Goal: Transaction & Acquisition: Book appointment/travel/reservation

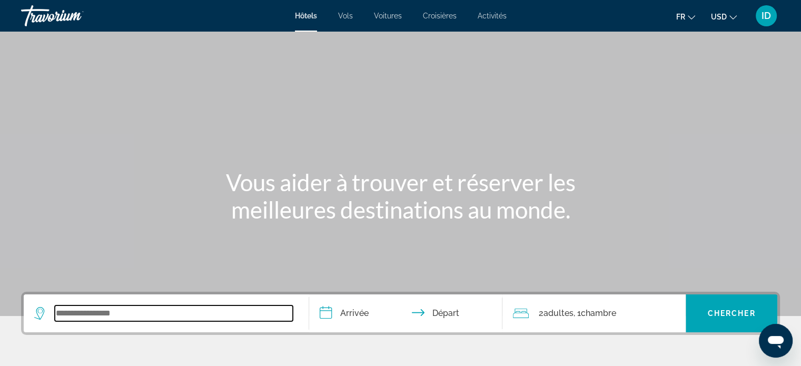
click at [98, 315] on input "Search widget" at bounding box center [174, 313] width 238 height 16
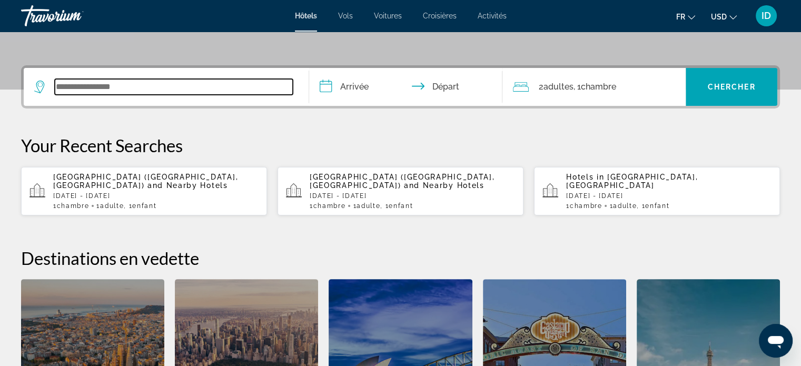
scroll to position [257, 0]
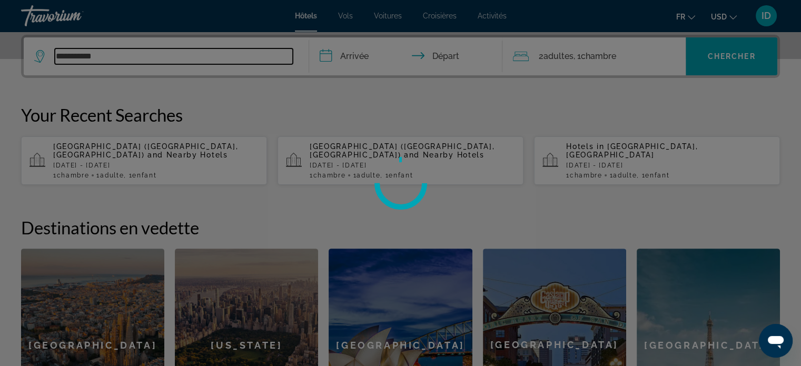
type input "**********"
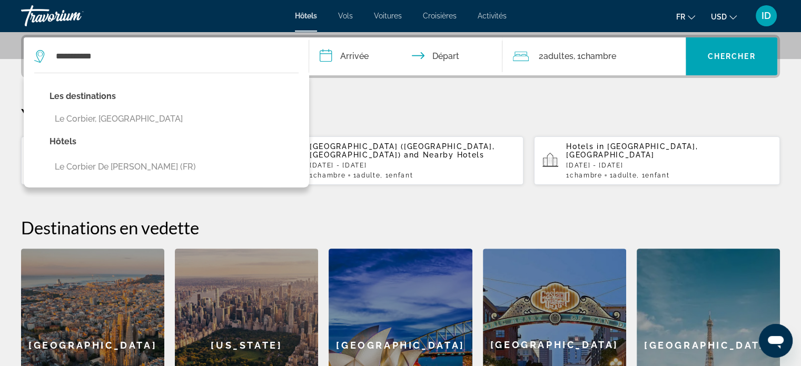
click at [349, 60] on input "**********" at bounding box center [408, 57] width 198 height 41
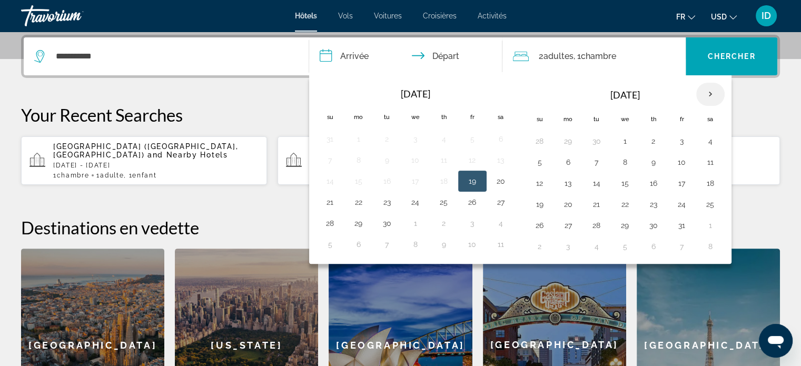
click at [713, 94] on th "Next month" at bounding box center [710, 94] width 28 height 23
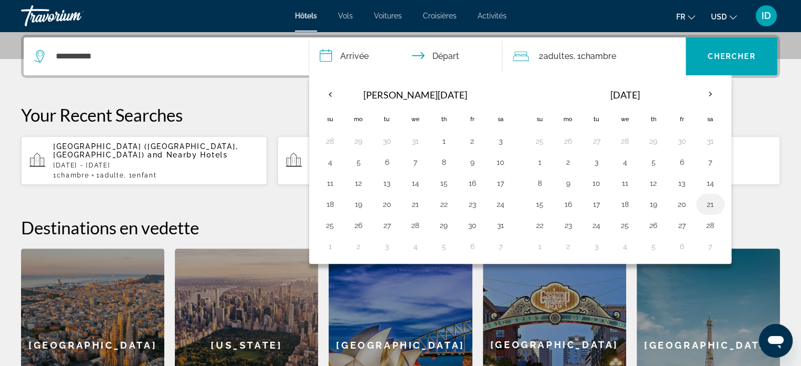
click at [704, 201] on button "21" at bounding box center [710, 204] width 17 height 15
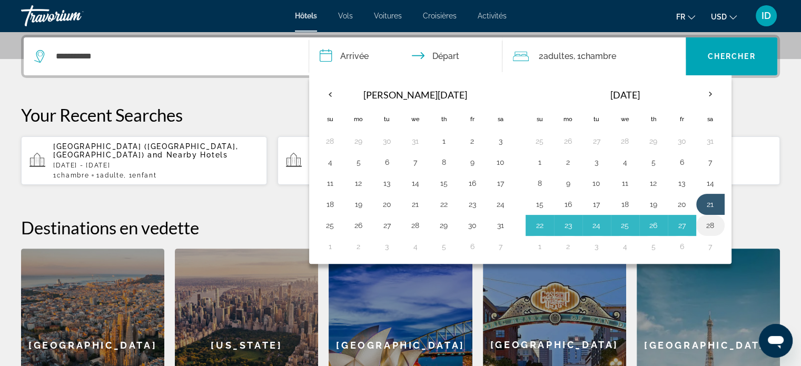
click at [706, 221] on button "28" at bounding box center [710, 225] width 17 height 15
type input "**********"
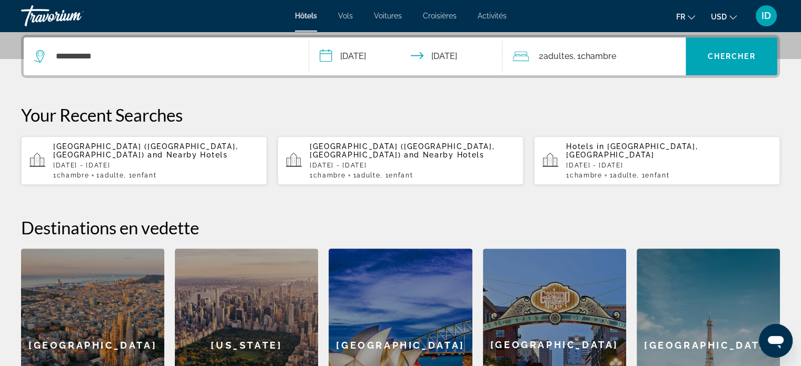
click at [589, 60] on span "Chambre" at bounding box center [597, 56] width 35 height 10
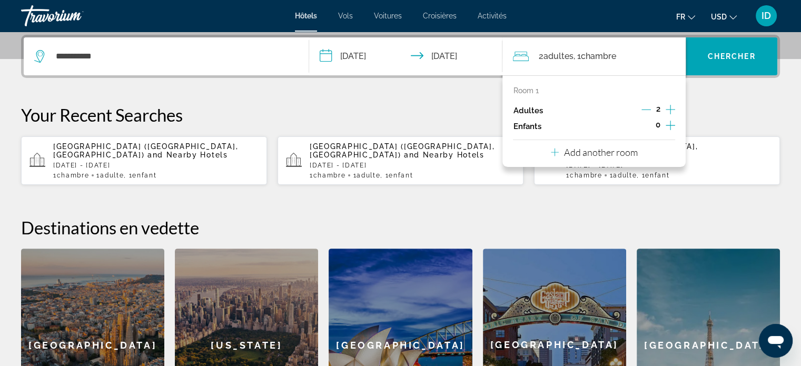
click at [647, 110] on icon "Decrement adults" at bounding box center [645, 110] width 9 height 1
click at [670, 111] on icon "Increment adults" at bounding box center [670, 109] width 9 height 13
click at [647, 107] on icon "Decrement adults" at bounding box center [645, 109] width 9 height 9
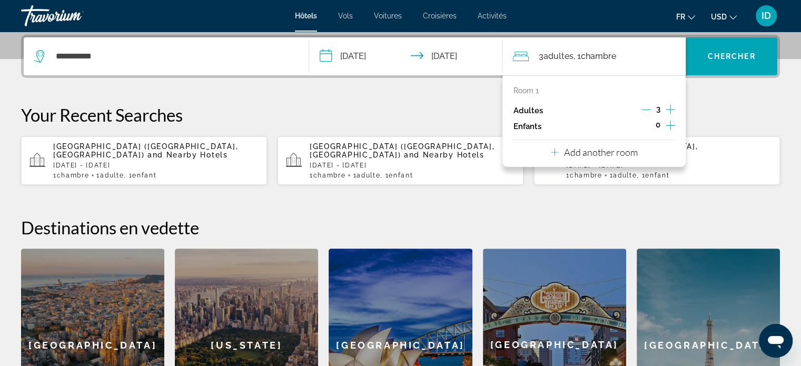
click at [675, 129] on icon "Increment children" at bounding box center [670, 125] width 9 height 13
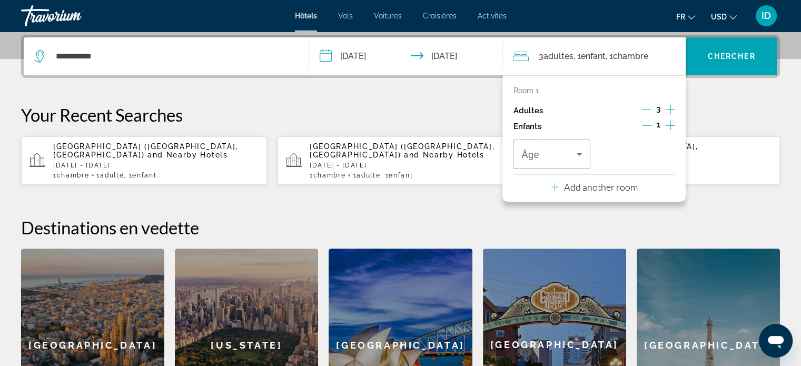
click at [675, 129] on icon "Increment children" at bounding box center [670, 125] width 9 height 13
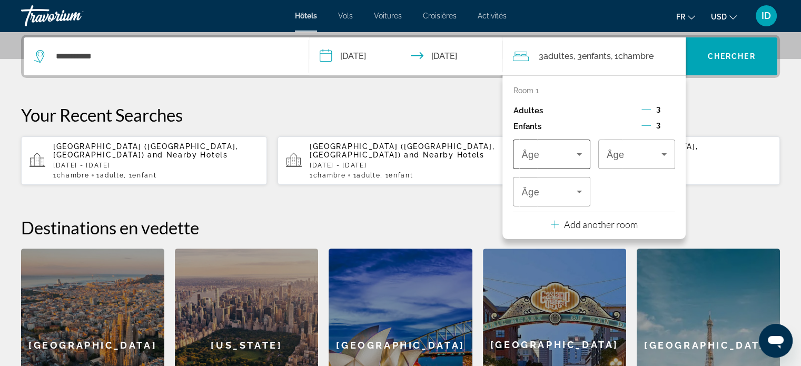
click at [583, 155] on icon "Travelers: 3 adults, 3 children" at bounding box center [579, 154] width 13 height 13
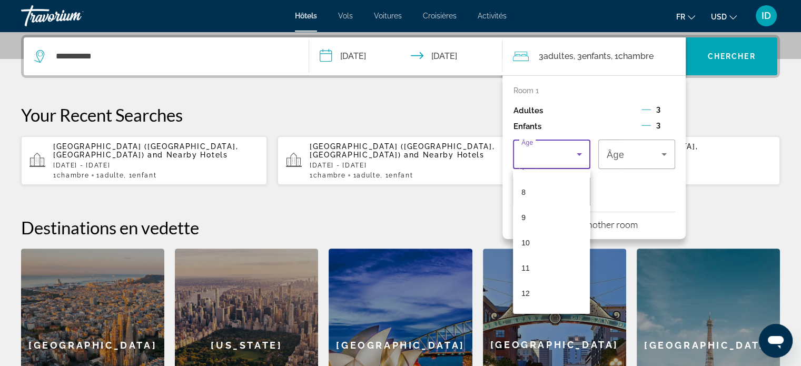
scroll to position [198, 0]
click at [555, 262] on mat-option "11" at bounding box center [551, 265] width 77 height 25
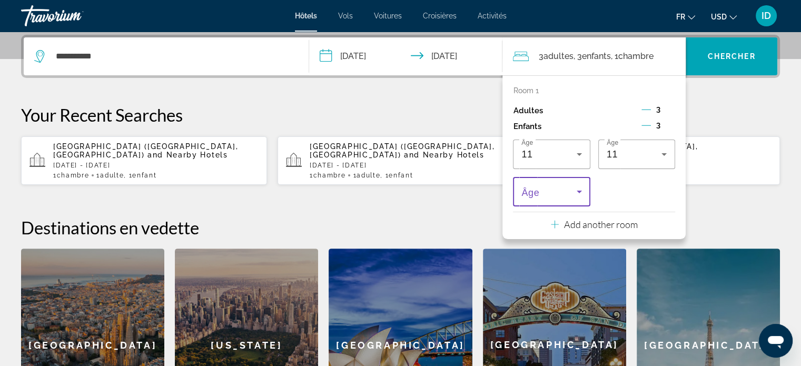
click at [573, 188] on icon "Travelers: 3 adults, 3 children" at bounding box center [579, 191] width 13 height 13
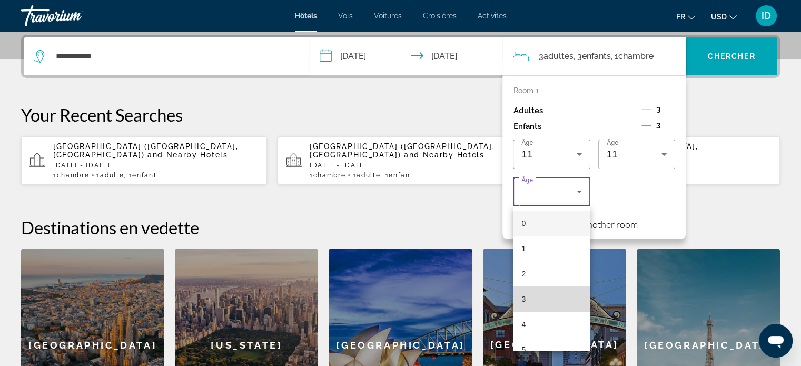
click at [555, 295] on mat-option "3" at bounding box center [551, 298] width 77 height 25
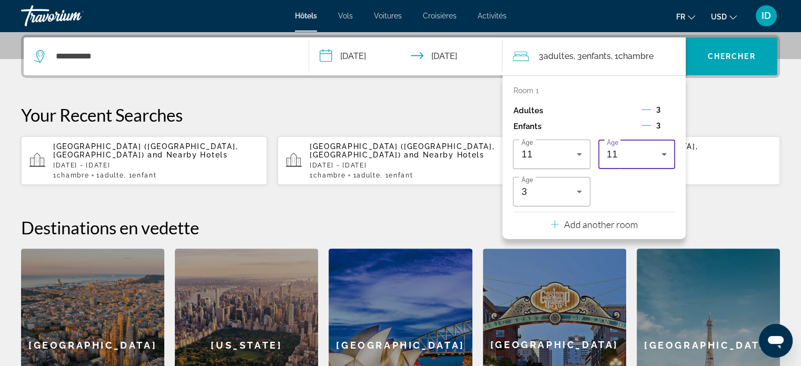
click at [635, 155] on div "11" at bounding box center [634, 154] width 55 height 13
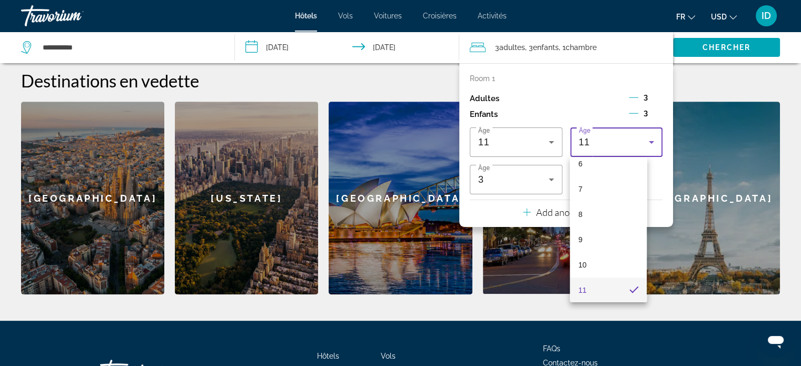
scroll to position [404, 0]
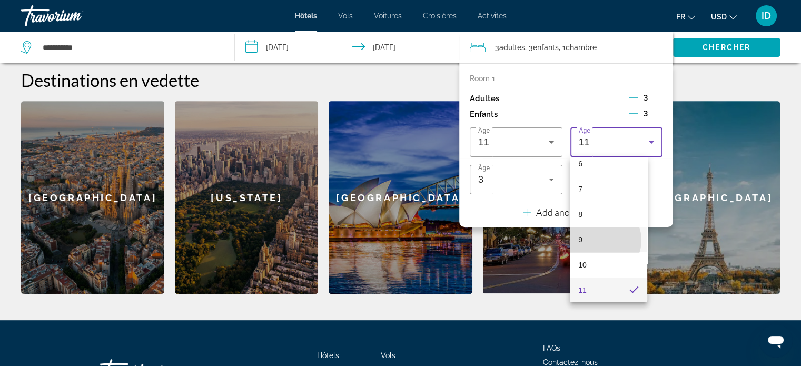
click at [601, 240] on mat-option "9" at bounding box center [608, 239] width 77 height 25
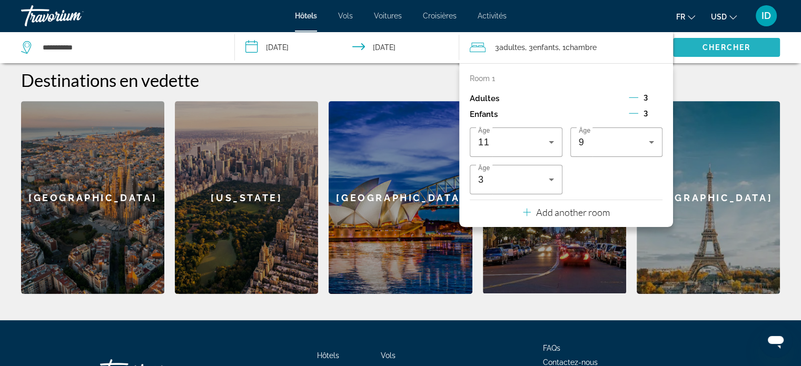
click at [729, 50] on span "Chercher" at bounding box center [727, 47] width 48 height 8
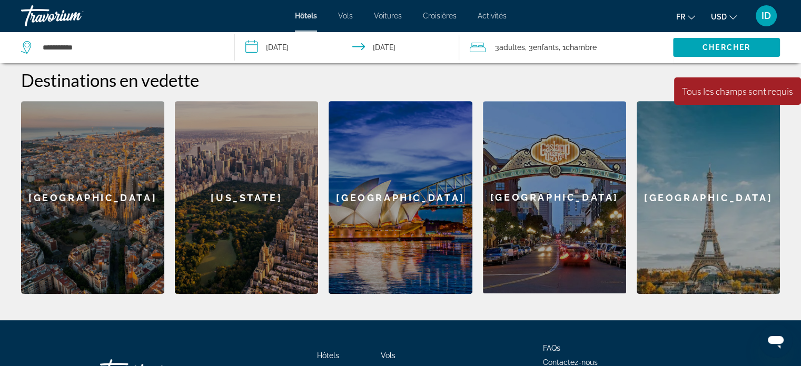
click at [428, 48] on input "**********" at bounding box center [349, 49] width 229 height 35
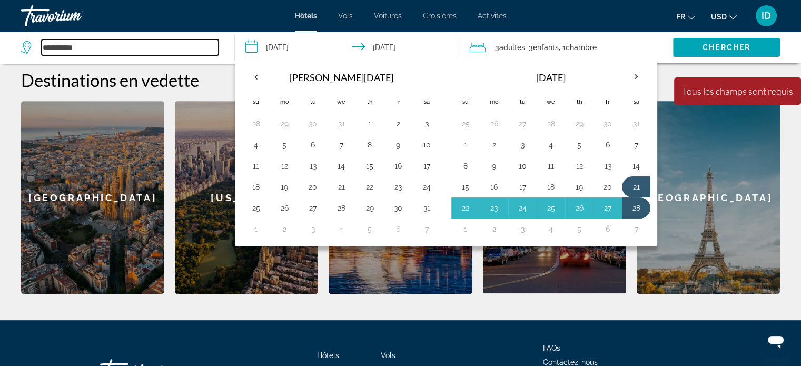
click at [150, 48] on input "**********" at bounding box center [130, 47] width 177 height 16
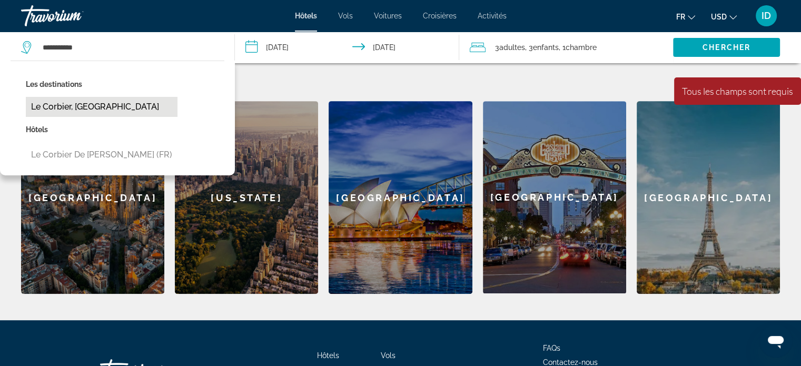
click at [83, 103] on button "Le Corbier, [GEOGRAPHIC_DATA]" at bounding box center [102, 107] width 152 height 20
type input "**********"
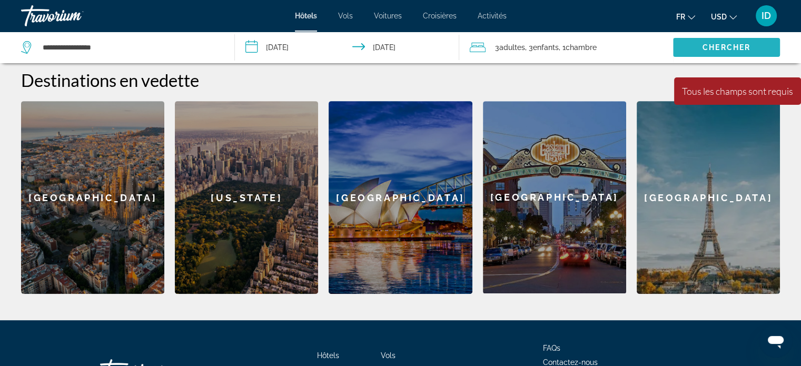
click at [690, 50] on span "Search widget" at bounding box center [726, 47] width 107 height 25
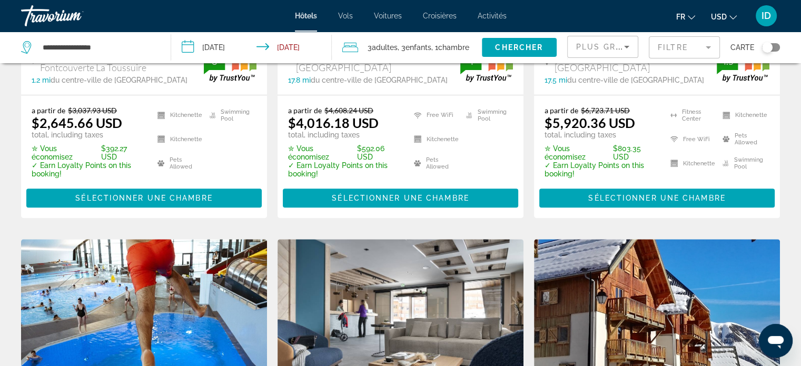
scroll to position [629, 0]
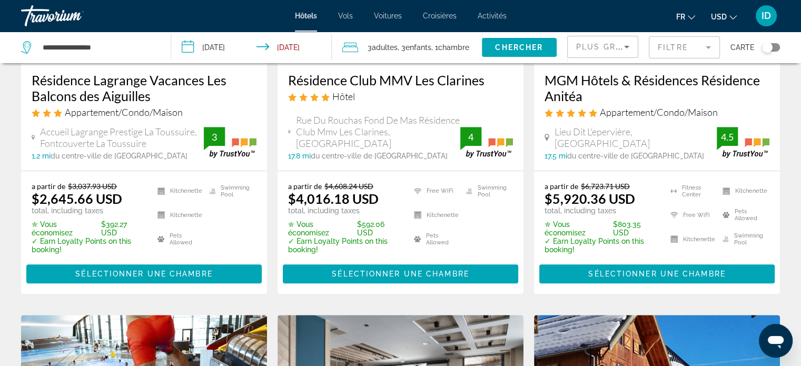
click at [735, 16] on icon "Change currency" at bounding box center [732, 17] width 7 height 7
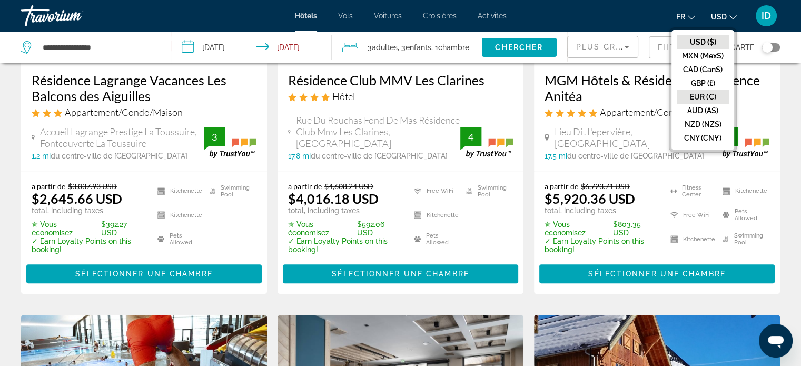
click at [697, 92] on button "EUR (€)" at bounding box center [703, 97] width 52 height 14
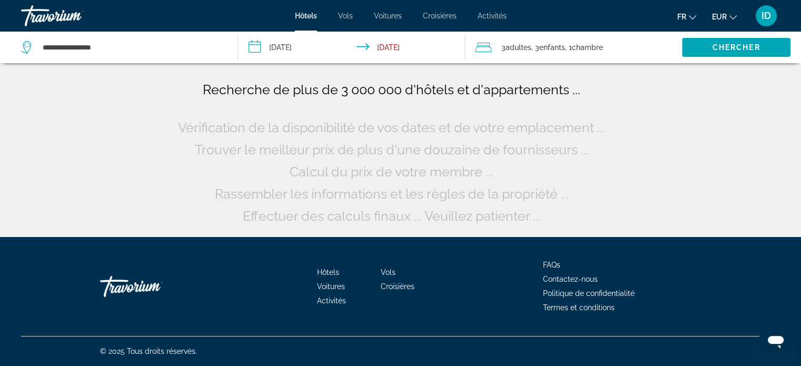
scroll to position [0, 0]
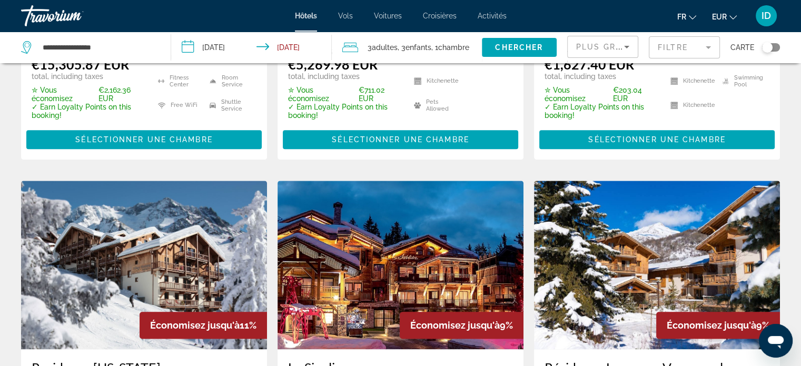
scroll to position [1184, 0]
click at [671, 54] on mat-form-field "Filtre" at bounding box center [684, 47] width 71 height 22
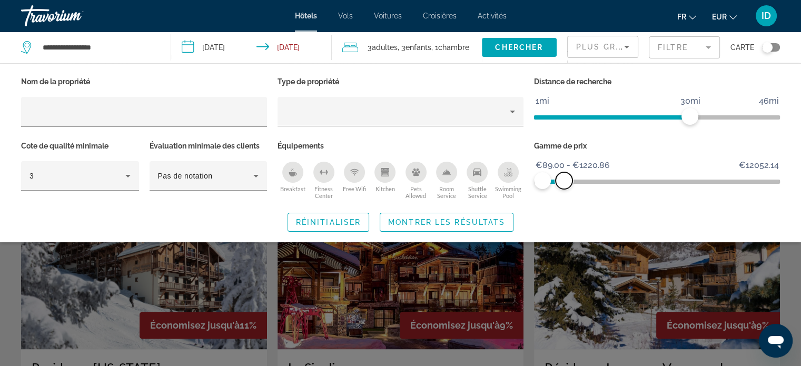
drag, startPoint x: 773, startPoint y: 181, endPoint x: 563, endPoint y: 215, distance: 213.0
click at [563, 215] on div "Nom de la propriété Type de propriété Distance de recherche 1mi 46mi 30mi Cote …" at bounding box center [400, 152] width 801 height 157
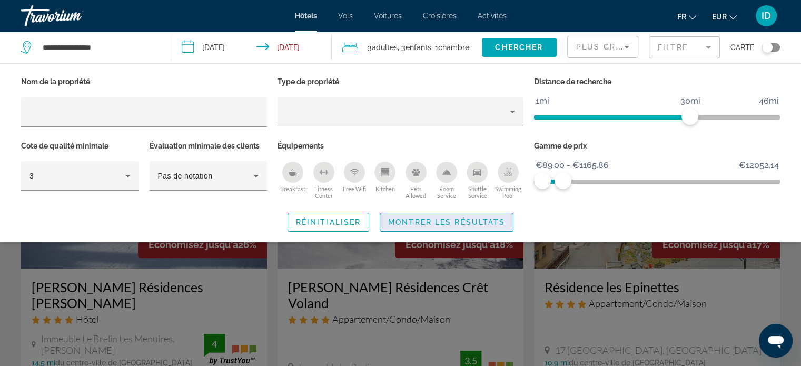
click at [466, 221] on span "Montrer les résultats" at bounding box center [446, 222] width 117 height 8
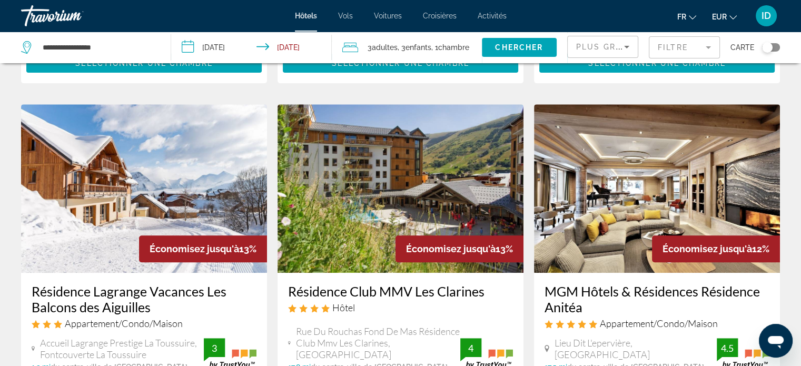
scroll to position [422, 0]
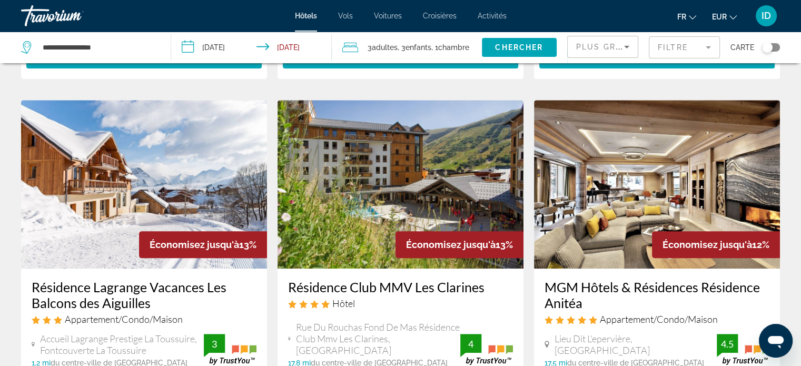
click at [676, 44] on mat-form-field "Filtre" at bounding box center [684, 47] width 71 height 22
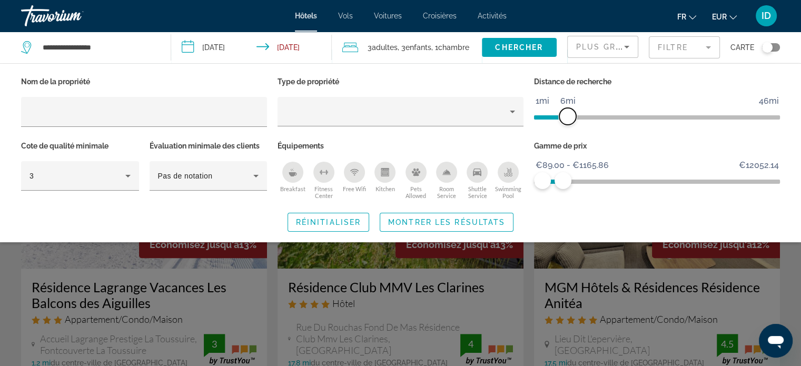
drag, startPoint x: 689, startPoint y: 118, endPoint x: 566, endPoint y: 126, distance: 122.9
click at [566, 126] on div "Distance de recherche 1mi 46mi 6mi" at bounding box center [657, 106] width 256 height 64
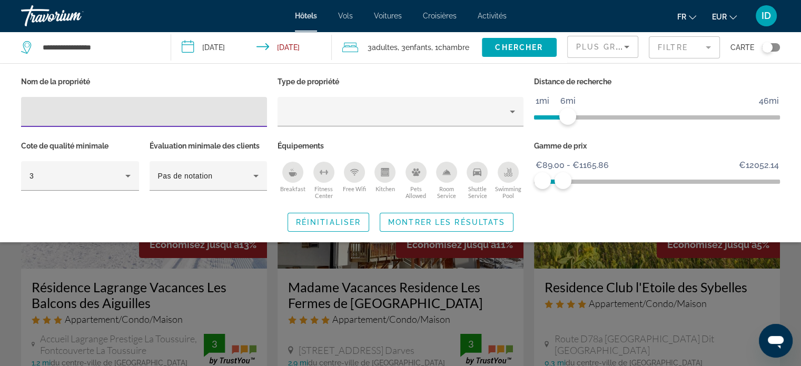
click at [175, 112] on input "Hotel Filters" at bounding box center [143, 112] width 229 height 13
type input "**********"
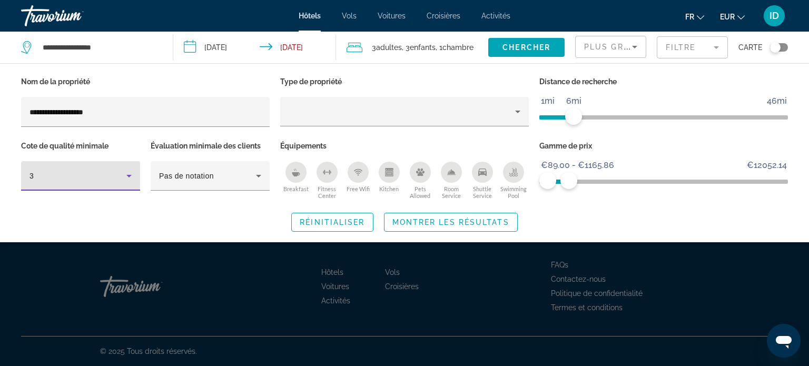
click at [130, 175] on icon "Hotel Filters" at bounding box center [128, 176] width 5 height 3
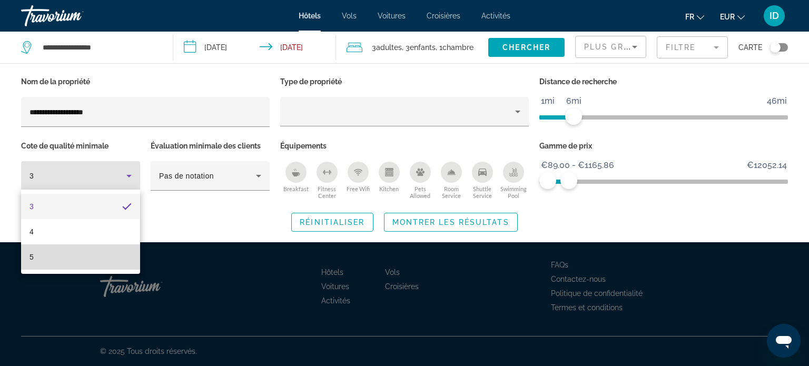
click at [64, 255] on mat-option "5" at bounding box center [80, 256] width 119 height 25
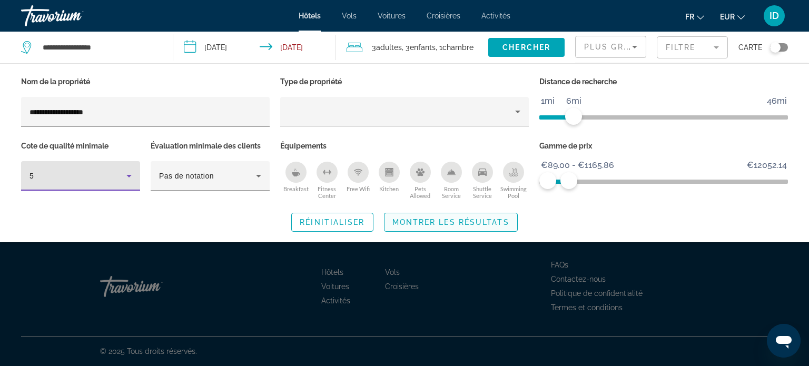
click at [419, 224] on span "Montrer les résultats" at bounding box center [450, 222] width 117 height 8
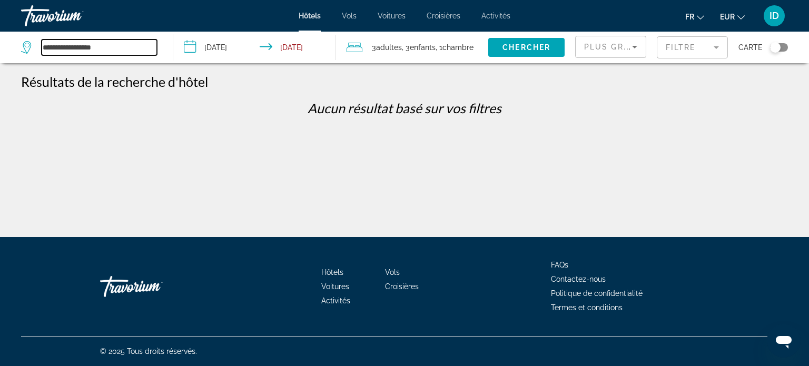
click at [123, 43] on input "**********" at bounding box center [99, 47] width 115 height 16
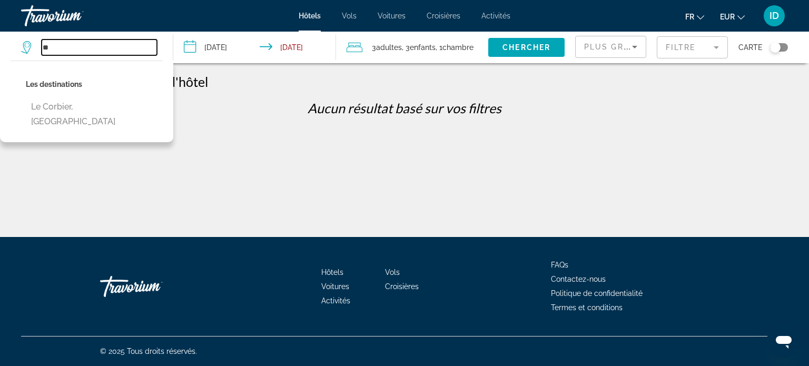
type input "*"
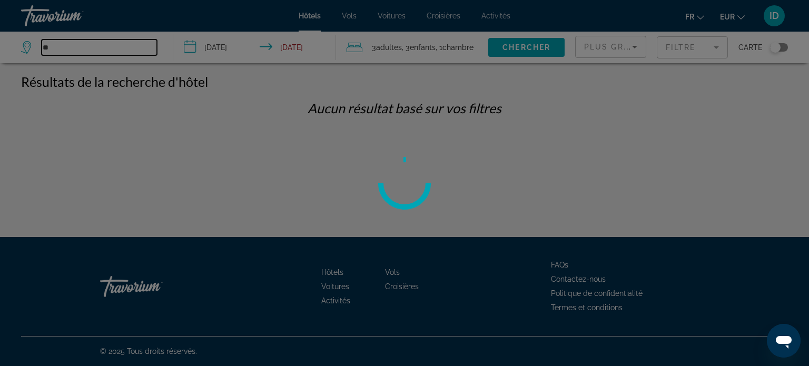
type input "*"
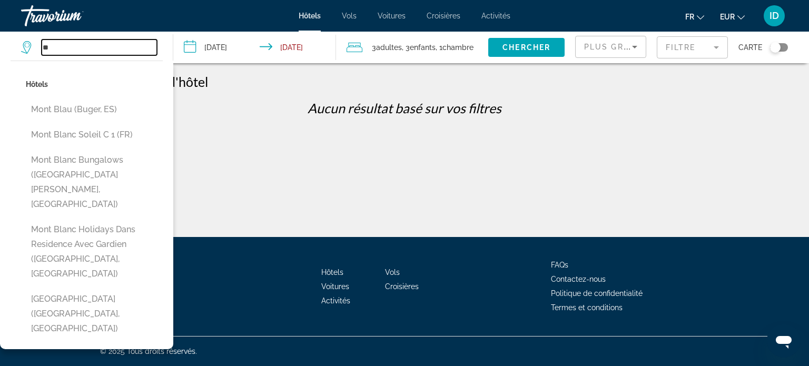
type input "*"
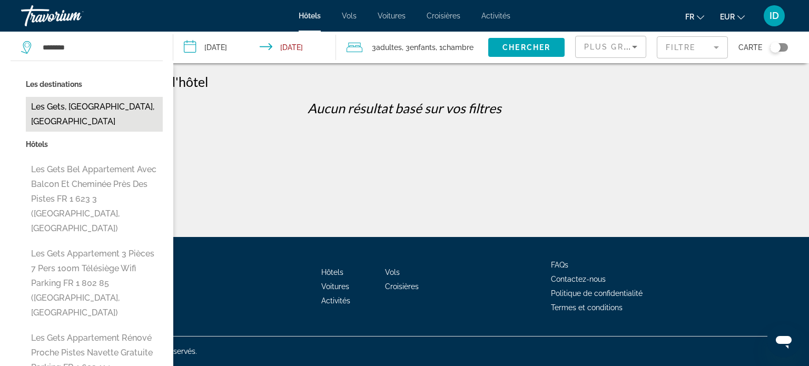
click at [104, 111] on button "Les Gets, [GEOGRAPHIC_DATA], [GEOGRAPHIC_DATA]" at bounding box center [94, 114] width 137 height 35
type input "**********"
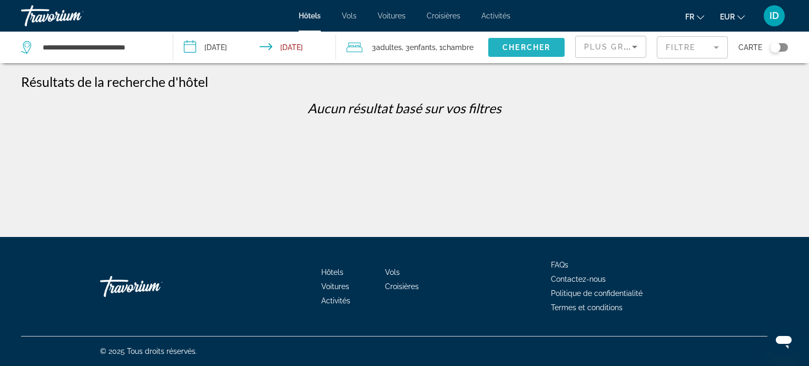
click at [520, 46] on span "Chercher" at bounding box center [526, 47] width 48 height 8
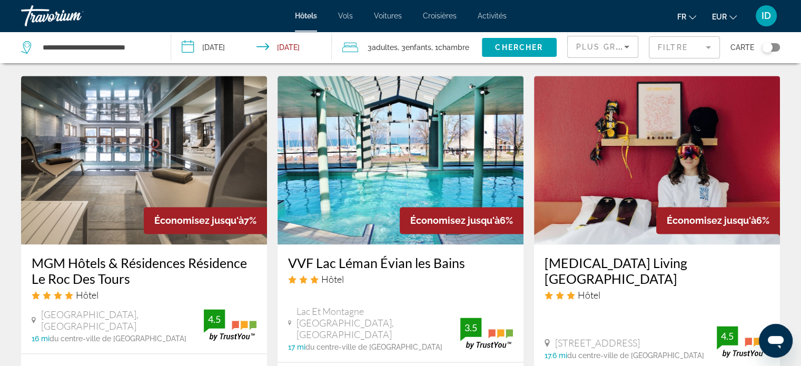
scroll to position [1312, 0]
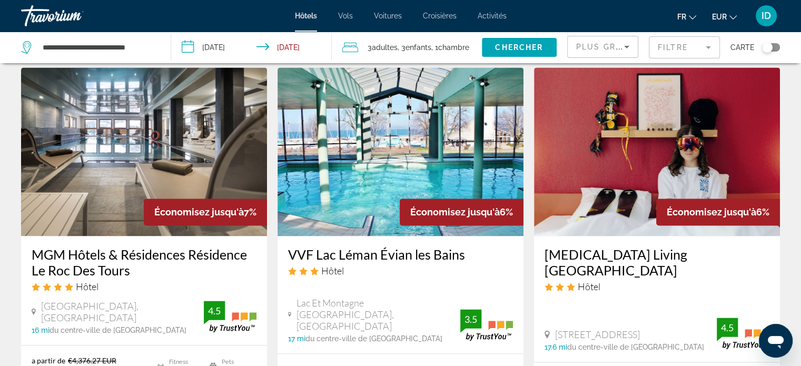
click at [672, 47] on mat-form-field "Filtre" at bounding box center [684, 47] width 71 height 22
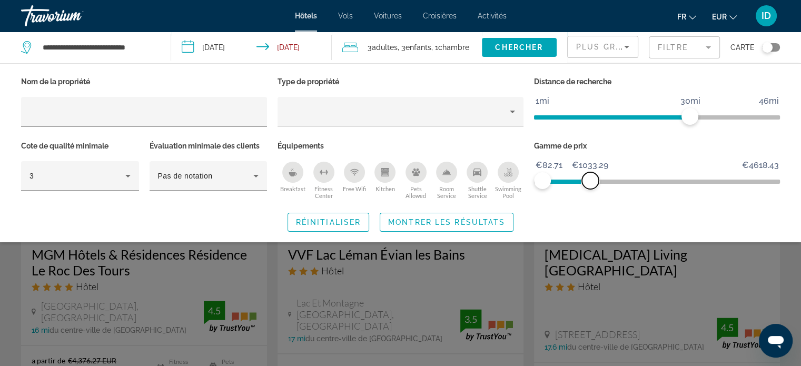
drag, startPoint x: 768, startPoint y: 179, endPoint x: 590, endPoint y: 179, distance: 177.5
click at [590, 179] on span "ngx-slider-max" at bounding box center [590, 180] width 17 height 17
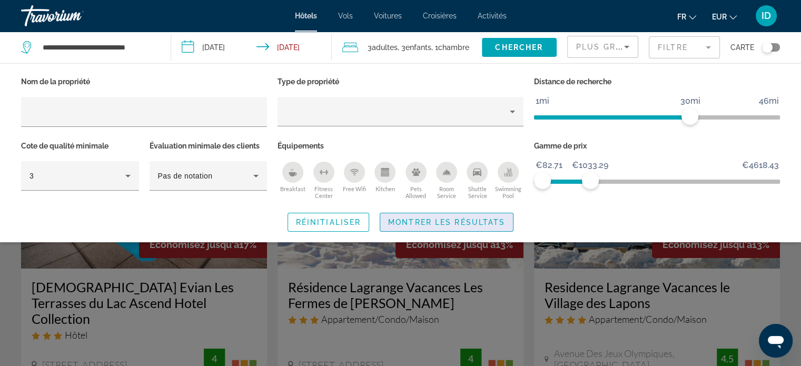
click at [478, 218] on span "Montrer les résultats" at bounding box center [446, 222] width 117 height 8
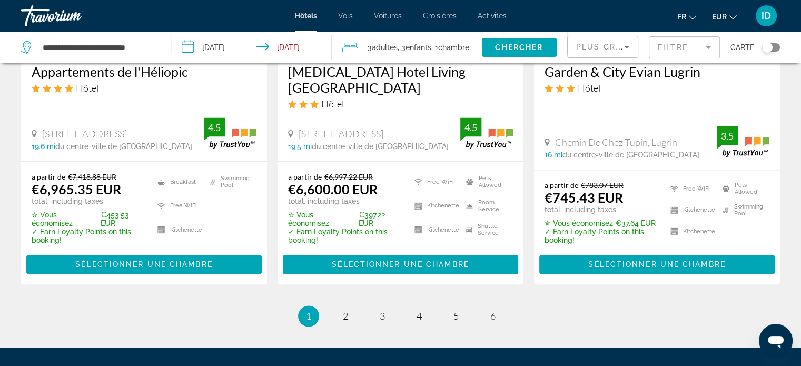
scroll to position [1496, 0]
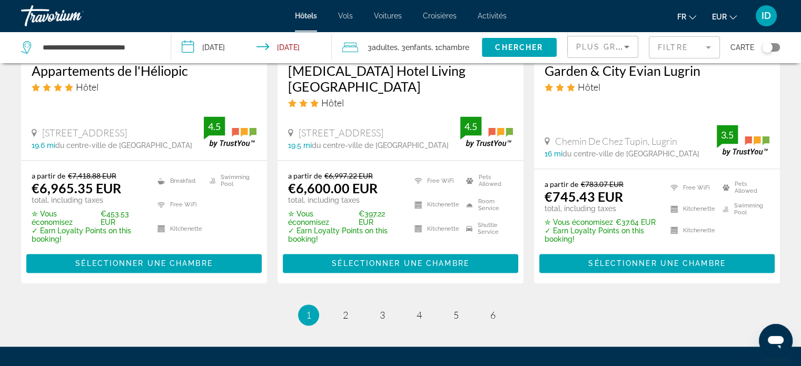
click at [664, 48] on mat-form-field "Filtre" at bounding box center [684, 47] width 71 height 22
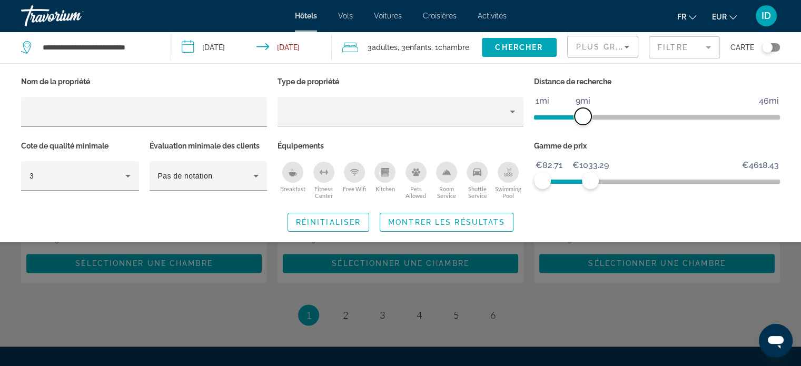
drag, startPoint x: 687, startPoint y: 120, endPoint x: 584, endPoint y: 126, distance: 103.4
click at [584, 126] on div "Distance de recherche 1mi 46mi 9mi" at bounding box center [657, 106] width 256 height 64
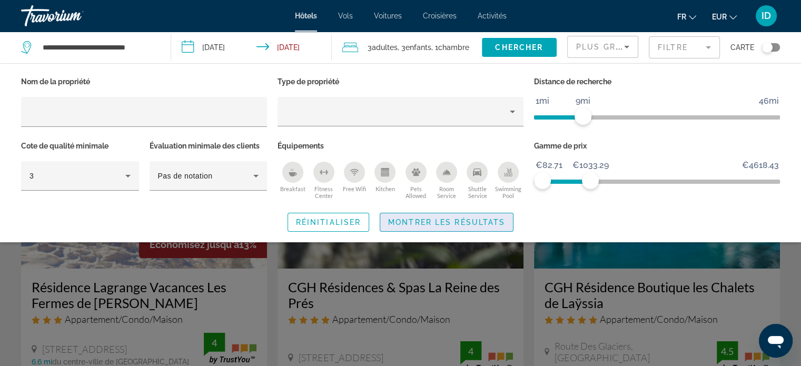
click at [463, 225] on span "Montrer les résultats" at bounding box center [446, 222] width 117 height 8
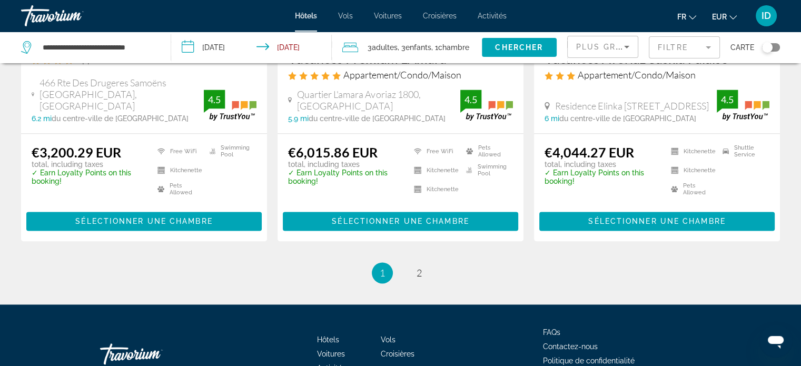
scroll to position [1477, 0]
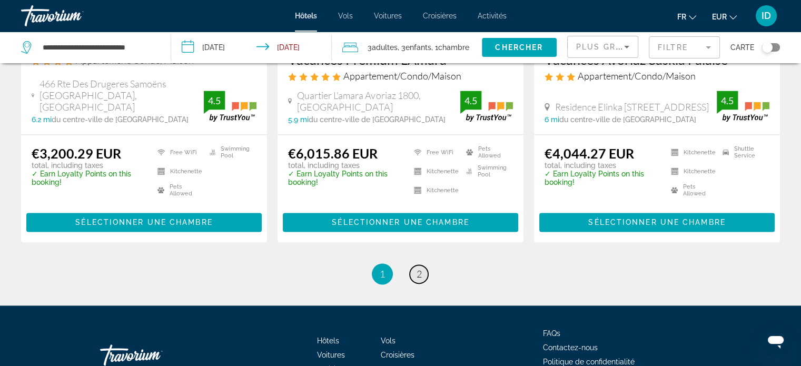
click at [418, 268] on span "2" at bounding box center [419, 274] width 5 height 12
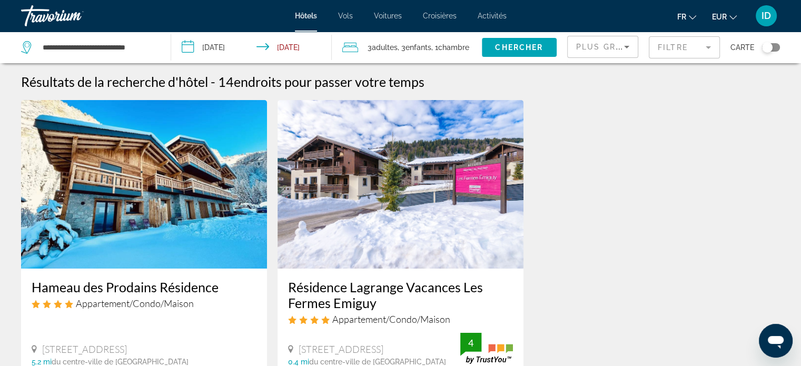
scroll to position [1, 0]
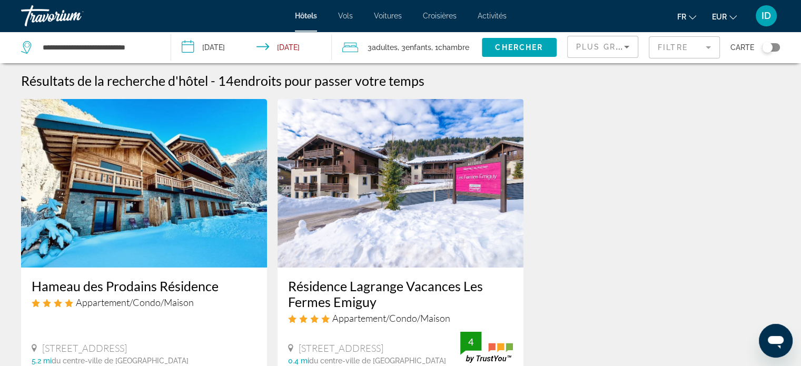
click at [672, 53] on mat-form-field "Filtre" at bounding box center [684, 47] width 71 height 22
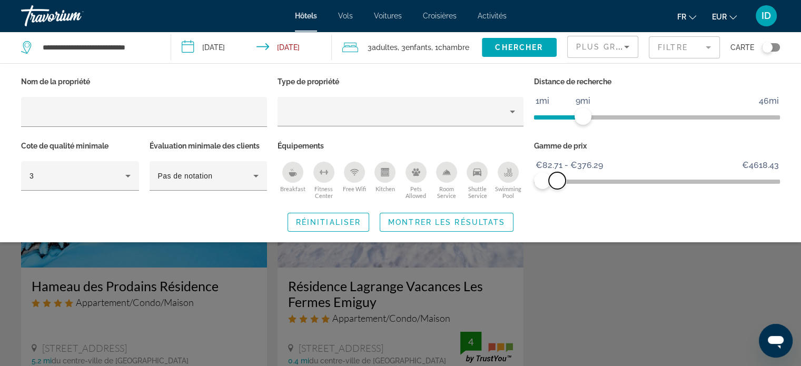
drag, startPoint x: 585, startPoint y: 183, endPoint x: 557, endPoint y: 184, distance: 27.9
click at [557, 184] on span "ngx-slider-max" at bounding box center [557, 180] width 17 height 17
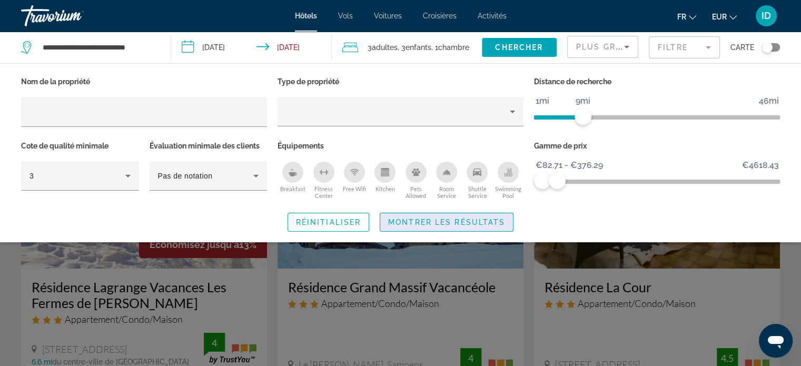
click at [457, 224] on span "Montrer les résultats" at bounding box center [446, 222] width 117 height 8
